Goal: Task Accomplishment & Management: Manage account settings

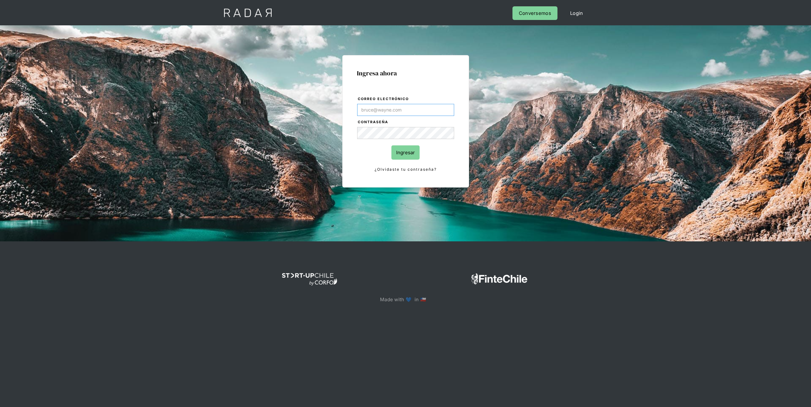
click at [374, 112] on input "Correo electrónico" at bounding box center [405, 110] width 97 height 12
click at [386, 108] on input "Correo electrónico" at bounding box center [405, 110] width 97 height 12
type input "[PERSON_NAME][EMAIL_ADDRESS][PERSON_NAME][DOMAIN_NAME]"
click at [391, 145] on input "Ingresar" at bounding box center [405, 152] width 28 height 14
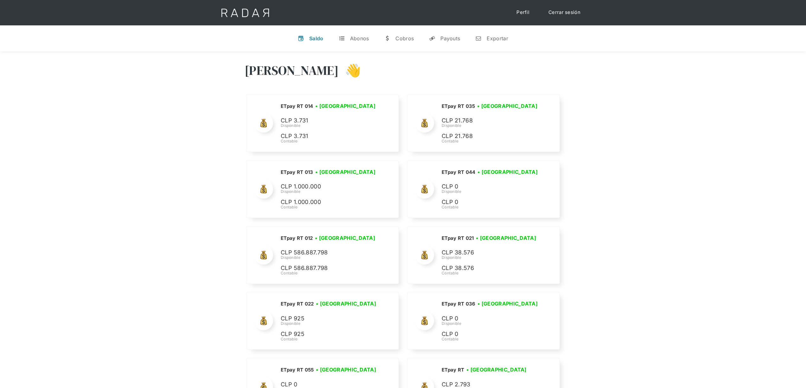
click at [524, 15] on link "Perfil" at bounding box center [523, 12] width 26 height 12
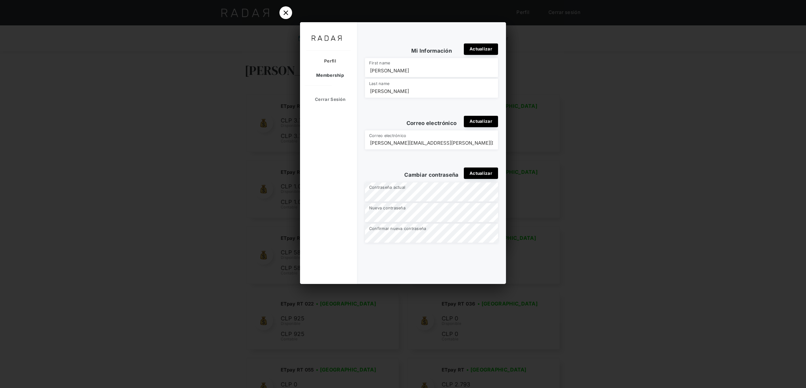
click at [325, 73] on div "Membership" at bounding box center [327, 75] width 54 height 14
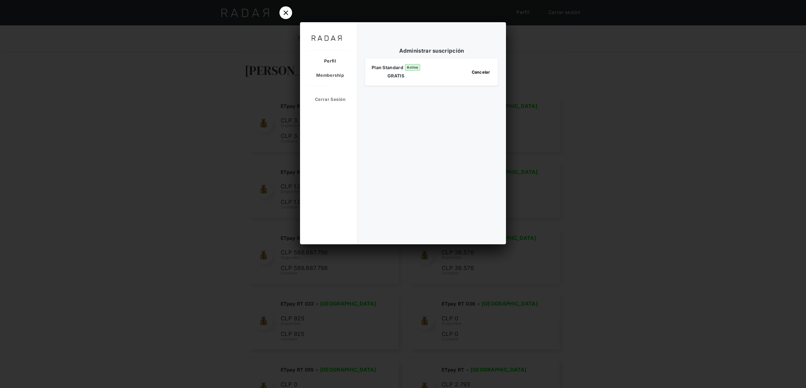
click at [341, 57] on div "Perfil" at bounding box center [327, 61] width 54 height 14
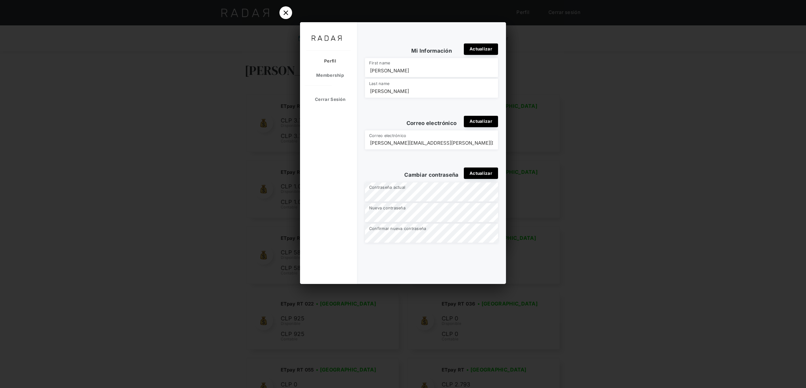
click at [582, 60] on div at bounding box center [403, 194] width 806 height 388
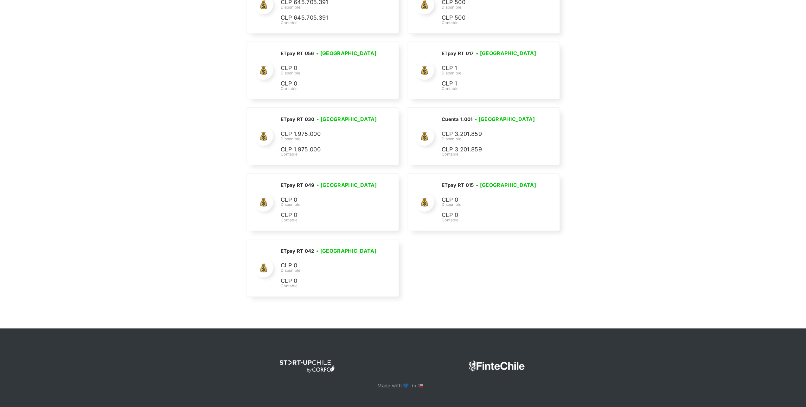
scroll to position [2164, 0]
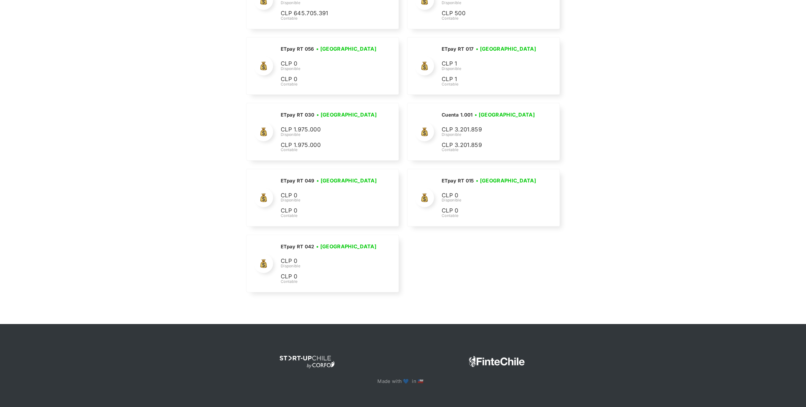
click at [686, 366] on div "Made with 💙 in 🇨🇱" at bounding box center [403, 365] width 806 height 83
